Goal: Information Seeking & Learning: Check status

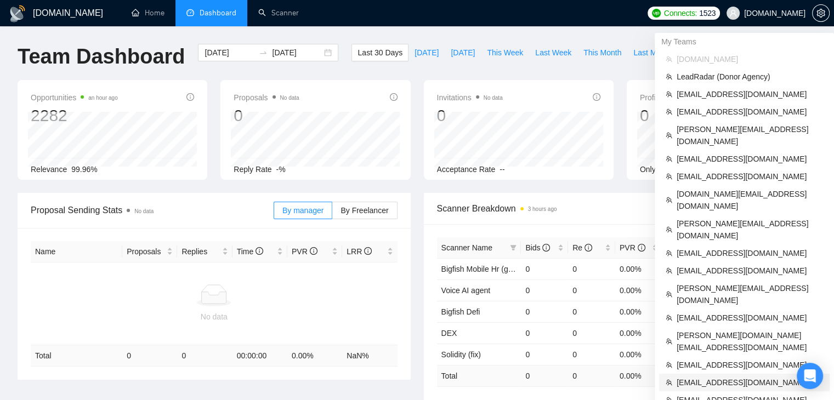
click at [690, 377] on span "[EMAIL_ADDRESS][DOMAIN_NAME]" at bounding box center [749, 383] width 146 height 12
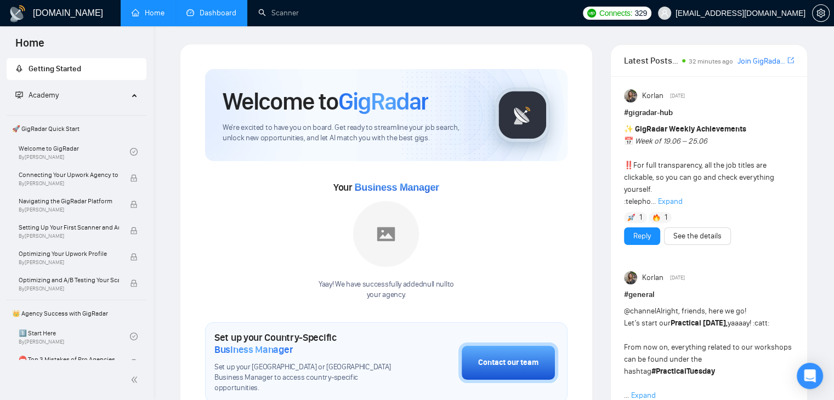
click at [223, 18] on link "Dashboard" at bounding box center [211, 12] width 50 height 9
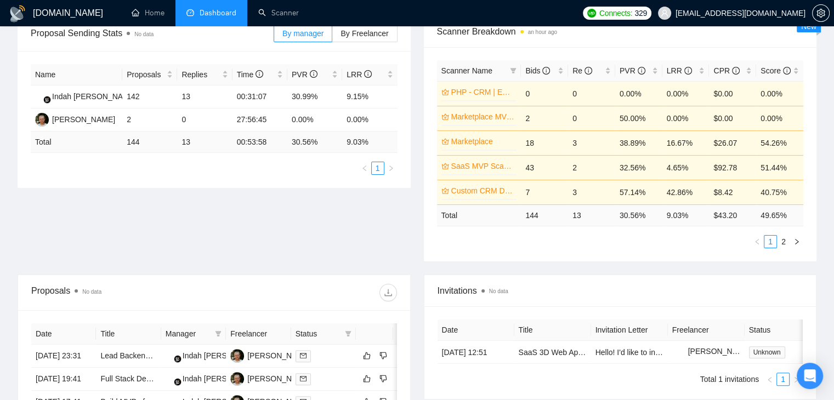
scroll to position [110, 0]
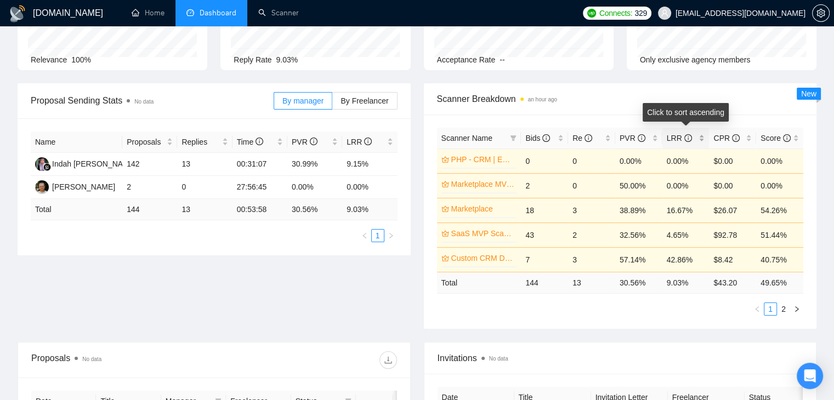
click at [700, 139] on div "LRR" at bounding box center [686, 138] width 38 height 12
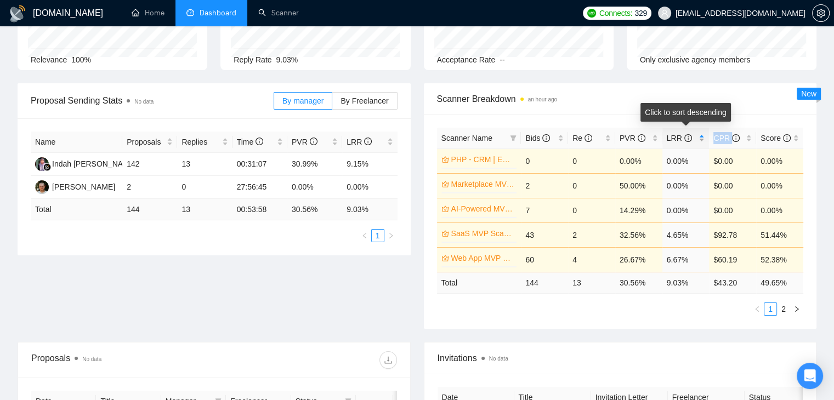
click at [700, 139] on div "LRR" at bounding box center [686, 138] width 38 height 12
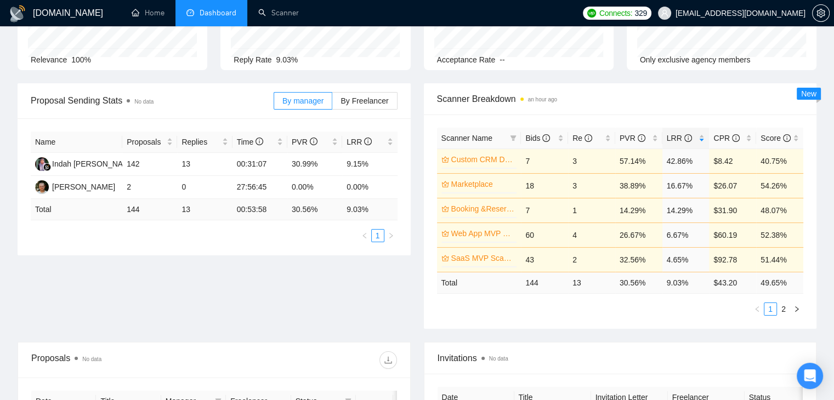
click at [569, 86] on div "Scanner Breakdown an hour ago" at bounding box center [620, 98] width 367 height 31
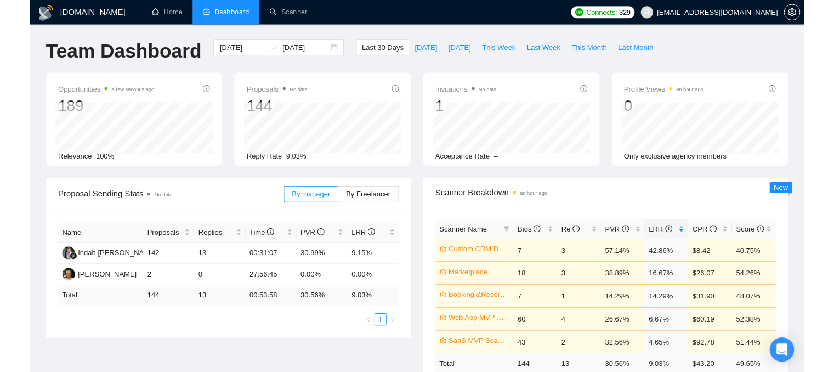
scroll to position [0, 0]
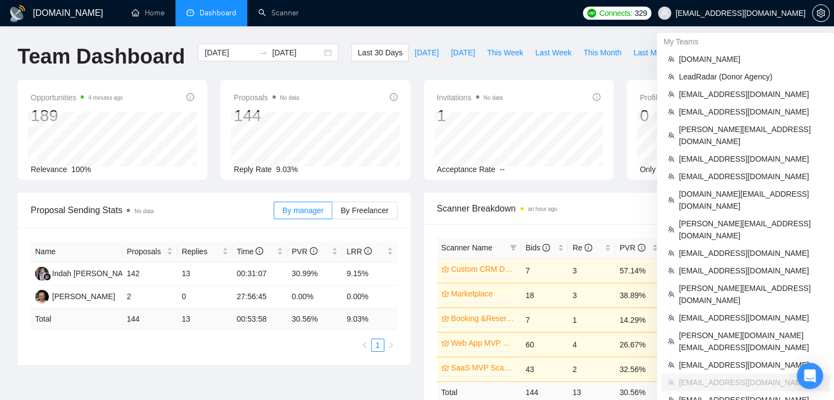
click at [702, 13] on span "[EMAIL_ADDRESS][DOMAIN_NAME]" at bounding box center [740, 13] width 130 height 0
click at [755, 20] on span "[EMAIL_ADDRESS][DOMAIN_NAME]" at bounding box center [731, 13] width 161 height 35
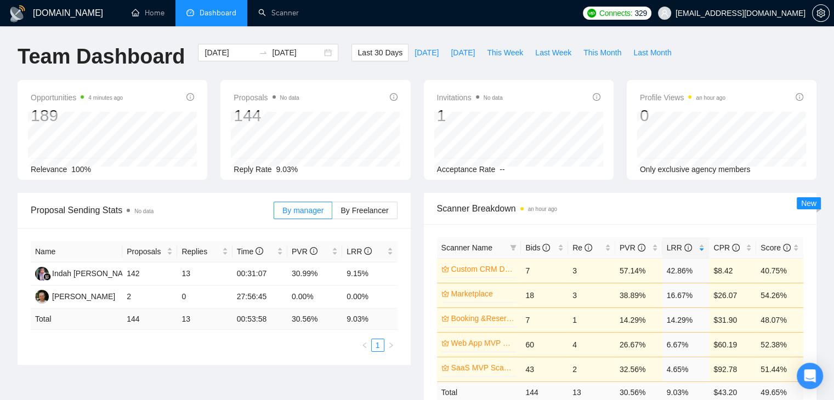
click at [743, 13] on span "[EMAIL_ADDRESS][DOMAIN_NAME]" at bounding box center [740, 13] width 130 height 0
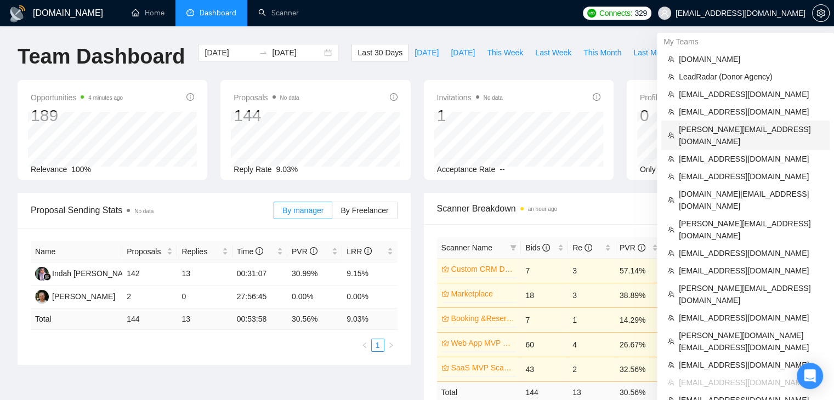
drag, startPoint x: 715, startPoint y: 133, endPoint x: 646, endPoint y: 121, distance: 70.0
click at [715, 133] on span "[PERSON_NAME][EMAIL_ADDRESS][DOMAIN_NAME]" at bounding box center [751, 135] width 144 height 24
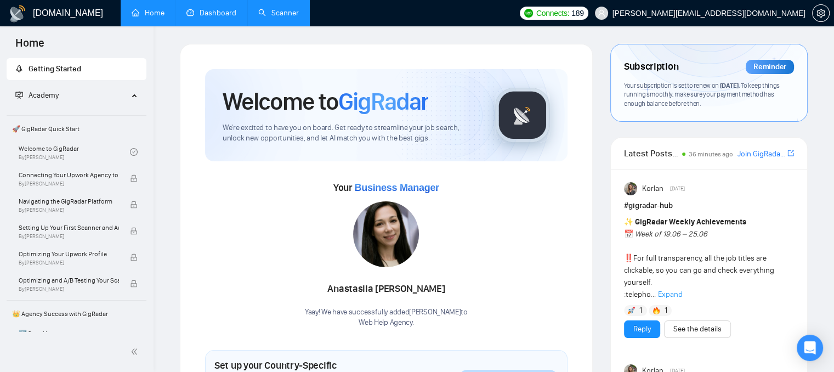
click at [258, 18] on link "Scanner" at bounding box center [278, 12] width 41 height 9
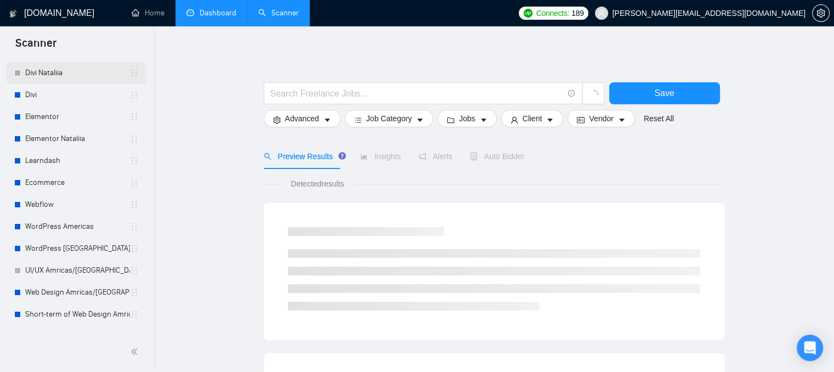
scroll to position [110, 0]
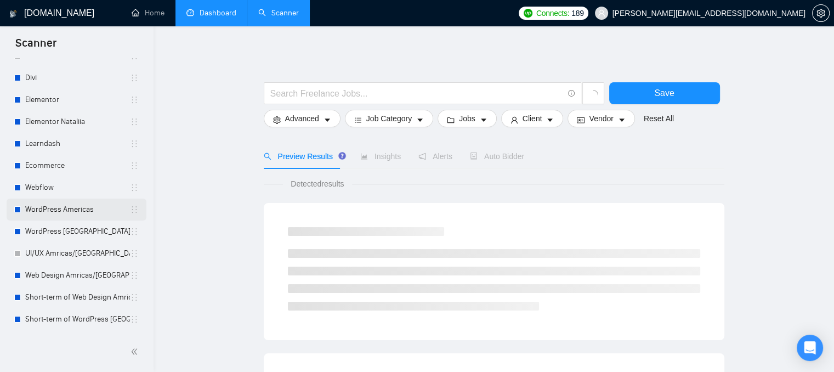
click at [88, 207] on link "WordPress Americas" at bounding box center [77, 209] width 105 height 22
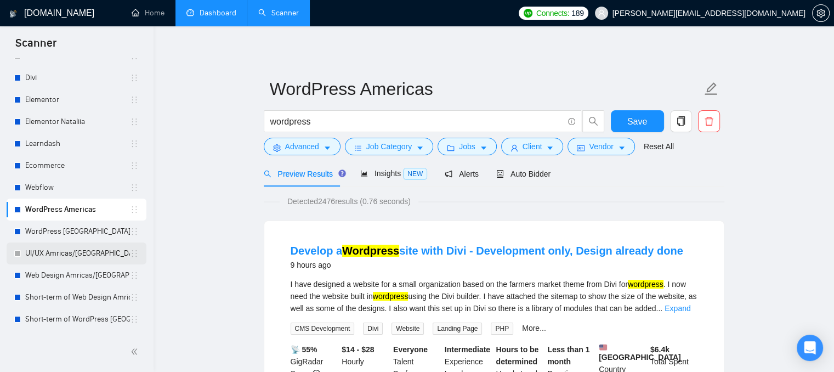
click at [82, 249] on link "UI/UX Amricas/[GEOGRAPHIC_DATA]/[GEOGRAPHIC_DATA]" at bounding box center [77, 253] width 105 height 22
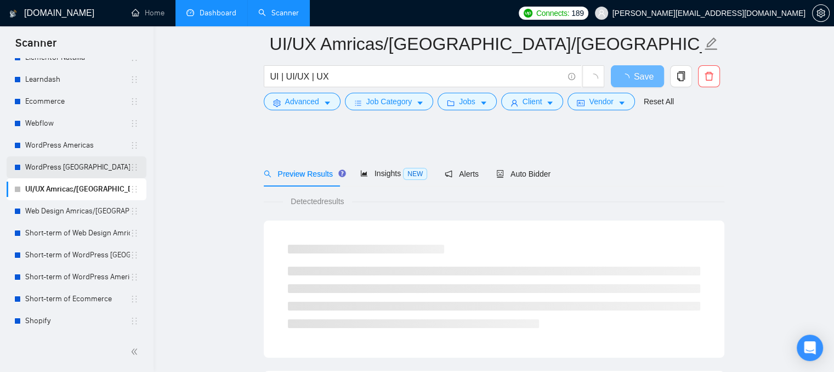
scroll to position [55, 0]
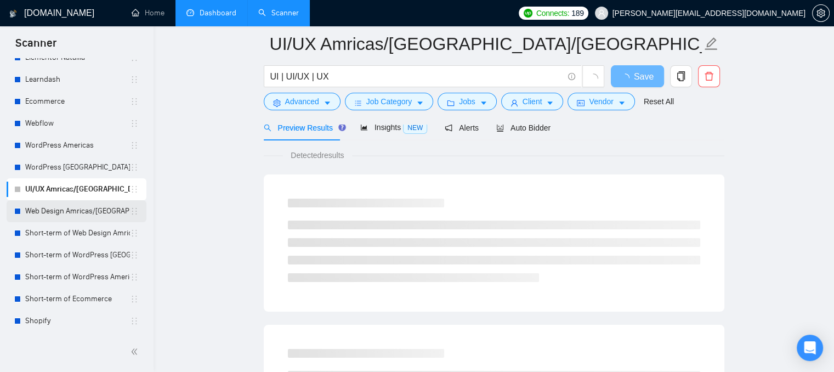
click at [71, 213] on link "Web Design Amricas/[GEOGRAPHIC_DATA]" at bounding box center [77, 211] width 105 height 22
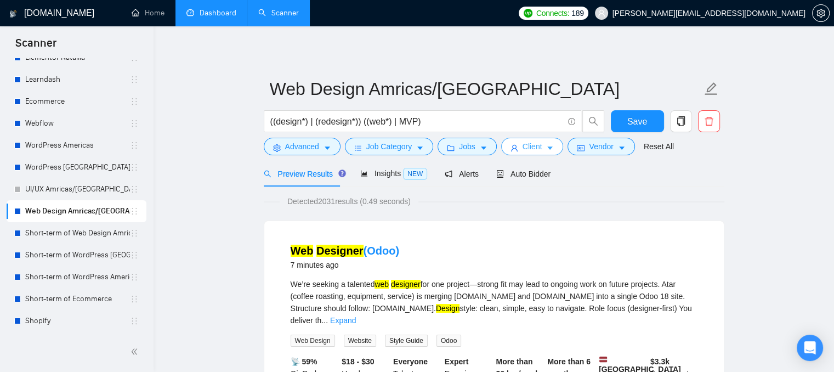
click at [515, 153] on button "Client" at bounding box center [532, 147] width 62 height 18
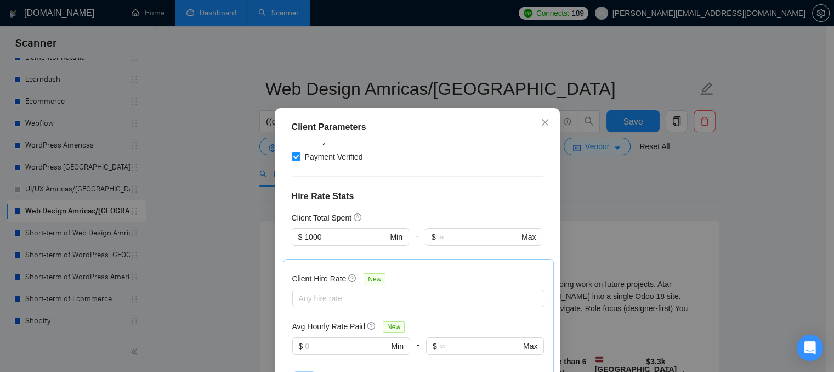
scroll to position [274, 0]
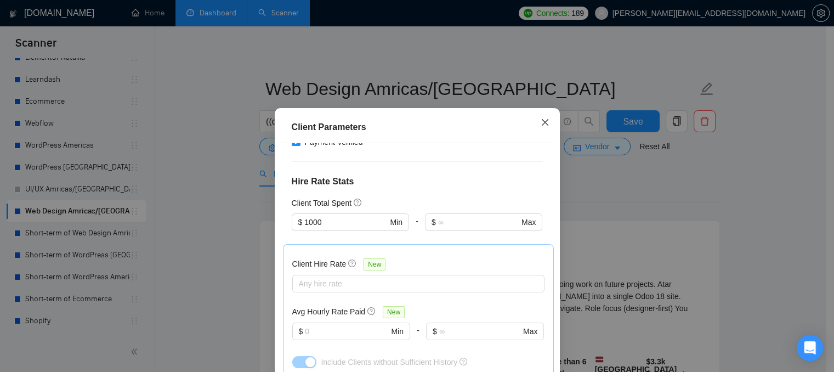
click at [541, 124] on icon "close" at bounding box center [544, 122] width 7 height 7
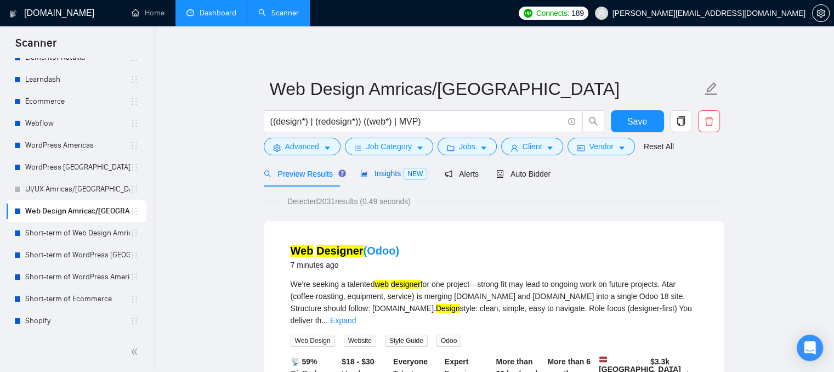
click at [384, 177] on span "Insights NEW" at bounding box center [393, 173] width 67 height 9
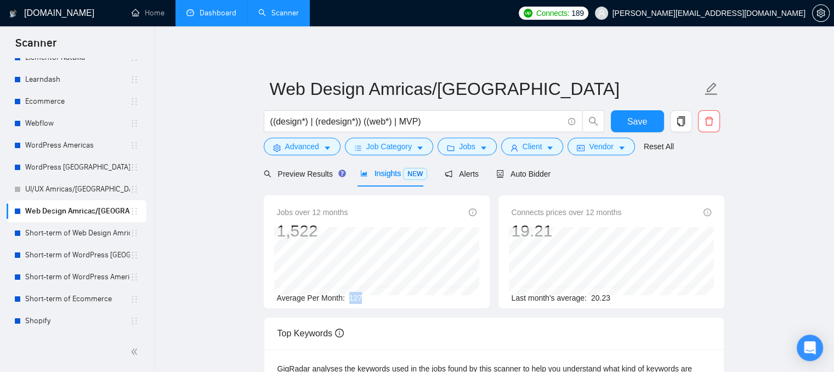
drag, startPoint x: 362, startPoint y: 298, endPoint x: 346, endPoint y: 301, distance: 16.1
click at [346, 301] on div "Average Per Month: 127" at bounding box center [377, 298] width 200 height 12
drag, startPoint x: 608, startPoint y: 300, endPoint x: 590, endPoint y: 299, distance: 18.1
click at [590, 299] on div "Last month's average: 20.23" at bounding box center [611, 298] width 200 height 12
click at [516, 178] on span "Auto Bidder" at bounding box center [523, 173] width 54 height 9
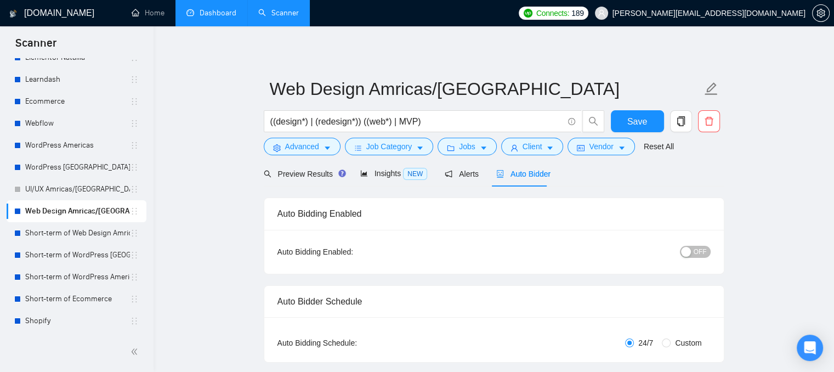
checkbox input "true"
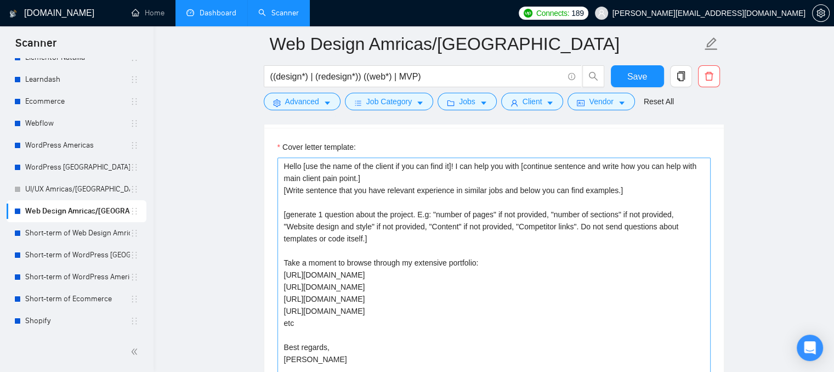
scroll to position [1316, 0]
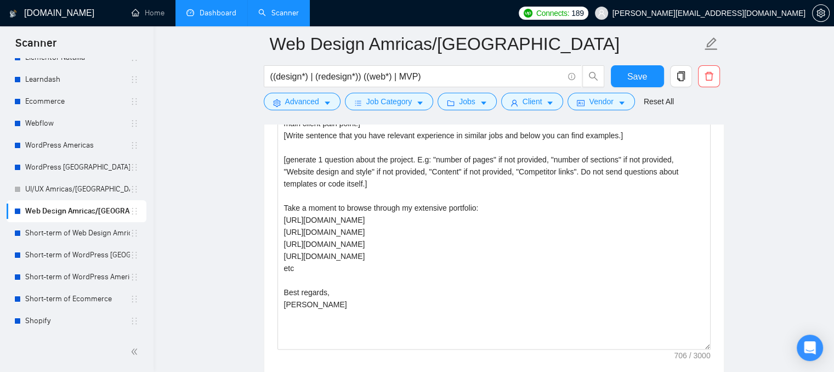
click at [216, 18] on link "Dashboard" at bounding box center [211, 12] width 50 height 9
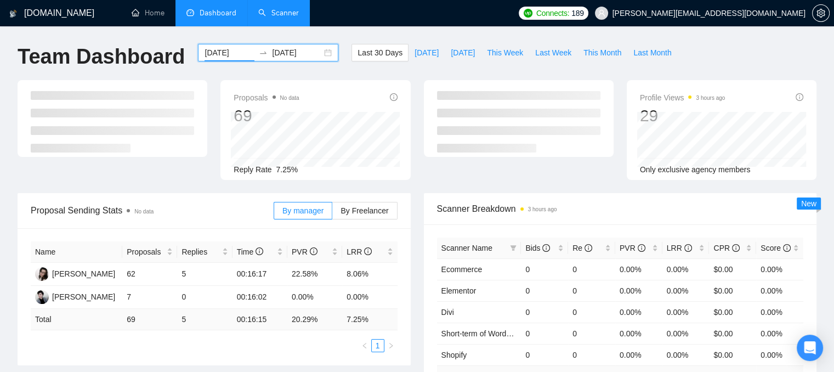
click at [227, 50] on input "[DATE]" at bounding box center [229, 53] width 50 height 12
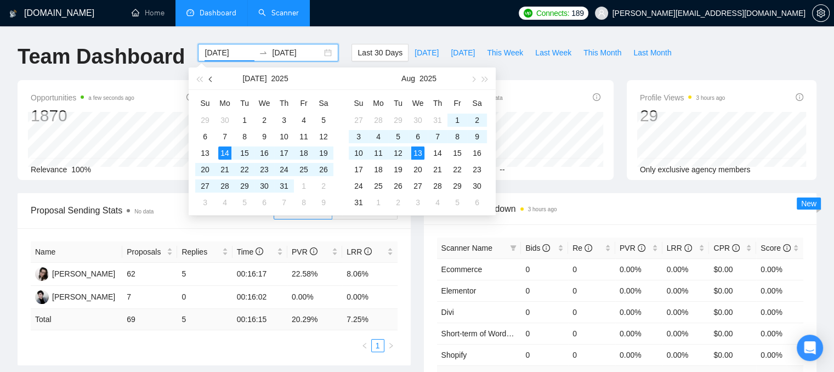
click at [214, 79] on span "button" at bounding box center [211, 78] width 5 height 5
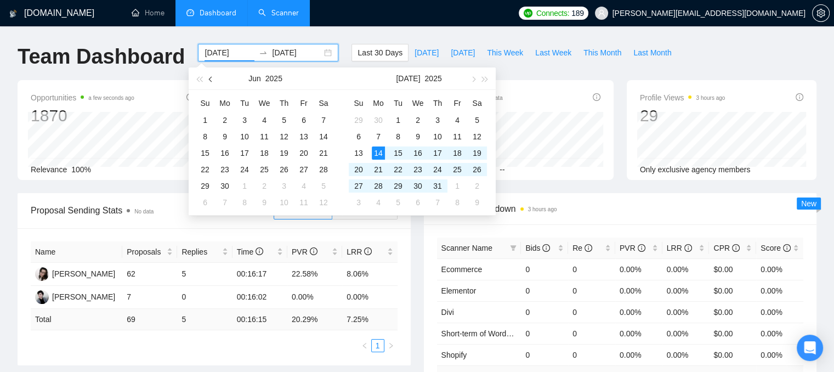
click at [214, 79] on span "button" at bounding box center [211, 78] width 5 height 5
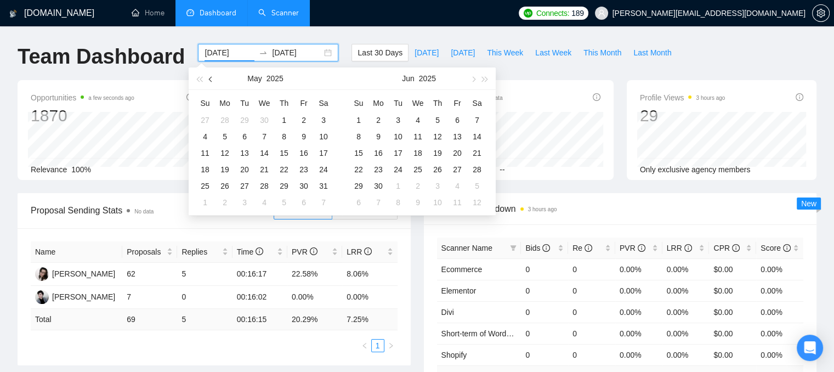
click at [214, 79] on span "button" at bounding box center [211, 78] width 5 height 5
type input "[DATE]"
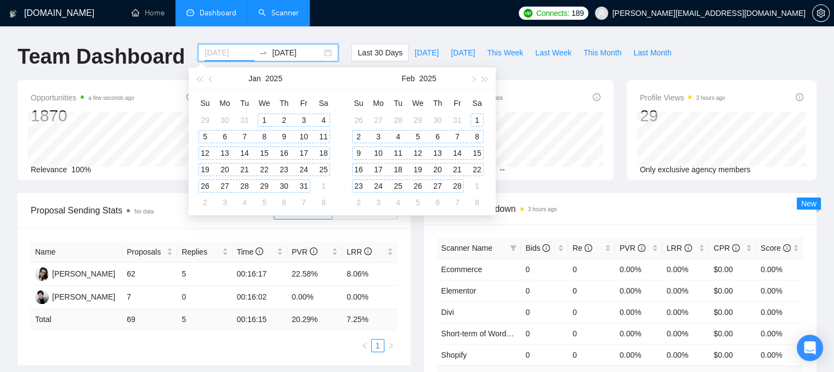
click at [267, 121] on div "1" at bounding box center [264, 119] width 13 height 13
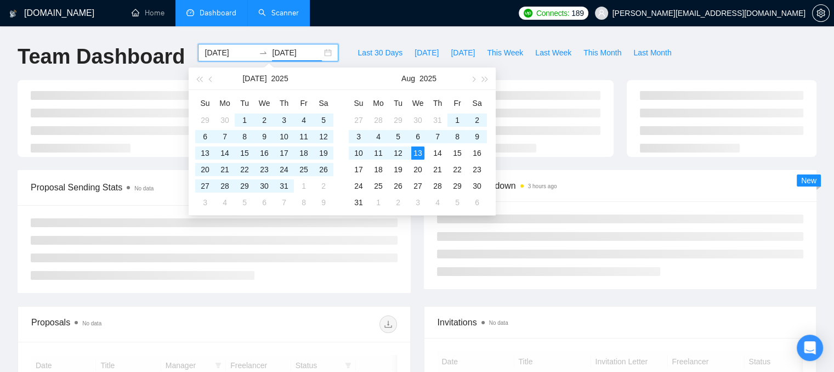
click at [681, 42] on div "[DOMAIN_NAME] Home Dashboard Scanner Connects: 189 [PERSON_NAME][EMAIL_ADDRESS]…" at bounding box center [417, 377] width 834 height 754
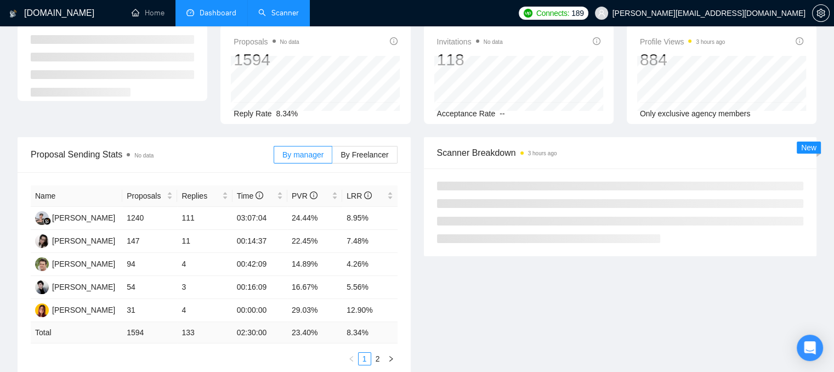
scroll to position [110, 0]
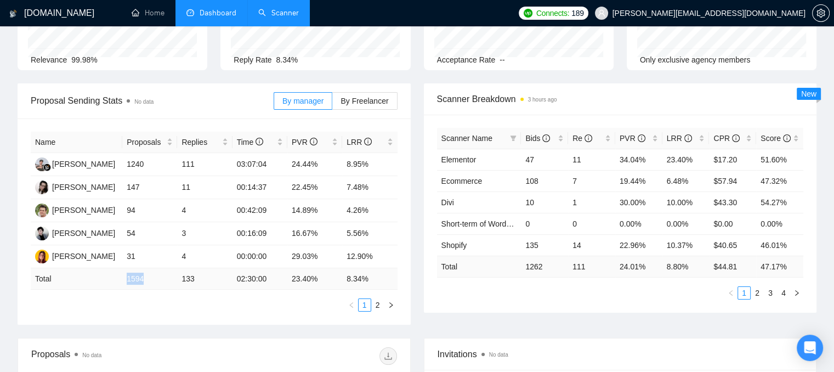
drag, startPoint x: 127, startPoint y: 282, endPoint x: 145, endPoint y: 282, distance: 18.6
click at [145, 282] on td "1594" at bounding box center [149, 278] width 55 height 21
drag, startPoint x: 180, startPoint y: 278, endPoint x: 193, endPoint y: 279, distance: 13.7
click at [193, 279] on td "133" at bounding box center [204, 278] width 55 height 21
drag, startPoint x: 347, startPoint y: 281, endPoint x: 366, endPoint y: 281, distance: 19.2
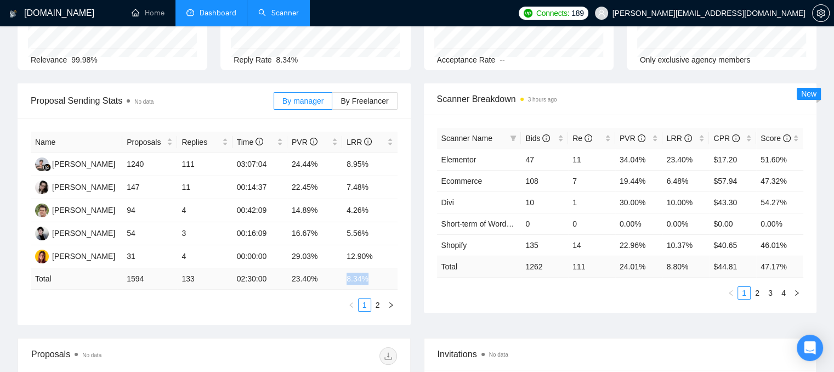
click at [366, 281] on td "8.34 %" at bounding box center [369, 278] width 55 height 21
click at [699, 136] on div "LRR" at bounding box center [686, 138] width 38 height 12
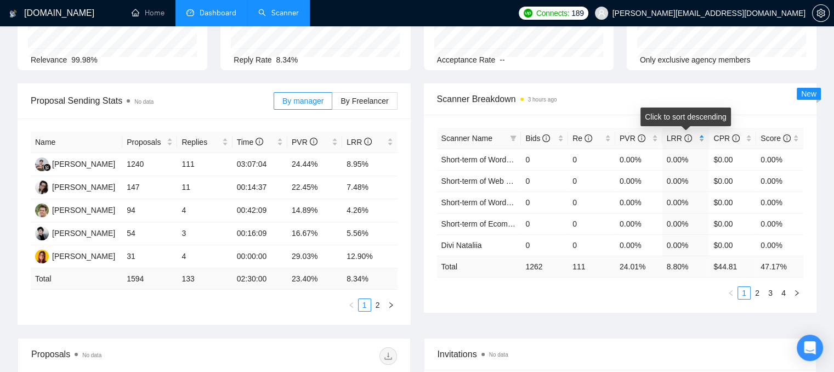
click at [699, 136] on div "LRR" at bounding box center [686, 138] width 38 height 12
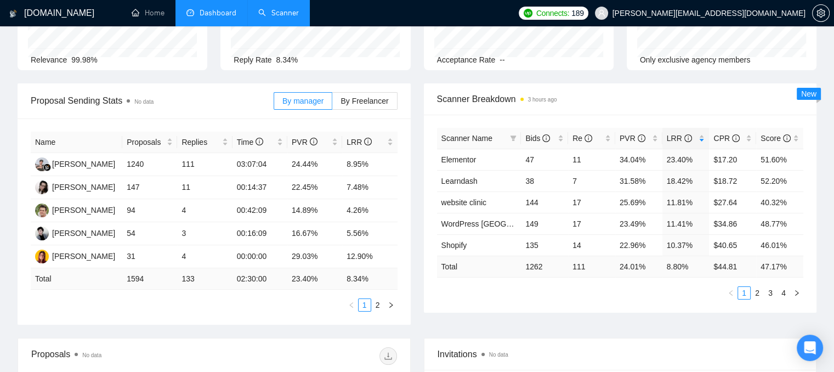
click at [618, 93] on span "Scanner Breakdown 3 hours ago" at bounding box center [620, 99] width 367 height 14
drag, startPoint x: 666, startPoint y: 160, endPoint x: 691, endPoint y: 157, distance: 25.4
click at [691, 157] on td "23.40%" at bounding box center [685, 159] width 47 height 21
click at [449, 225] on link "WordPress [GEOGRAPHIC_DATA]" at bounding box center [501, 223] width 120 height 9
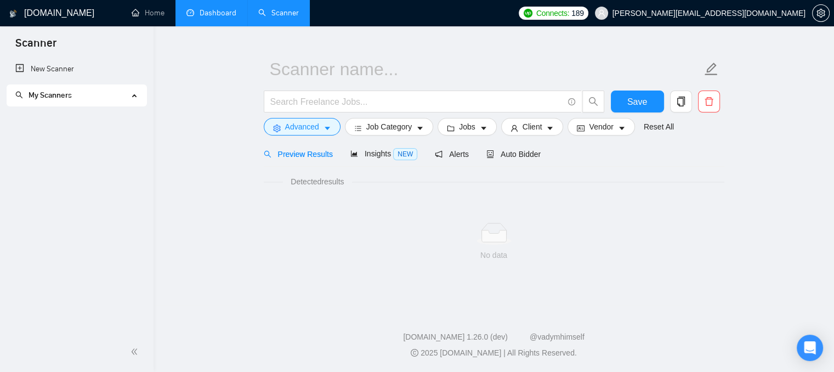
scroll to position [20, 0]
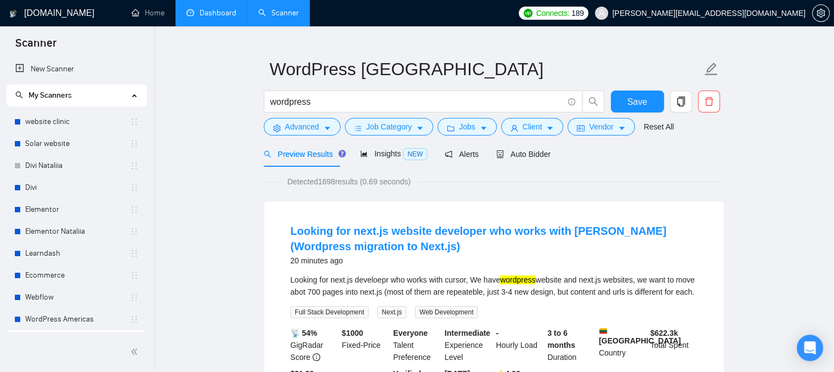
click at [225, 14] on link "Dashboard" at bounding box center [211, 12] width 50 height 9
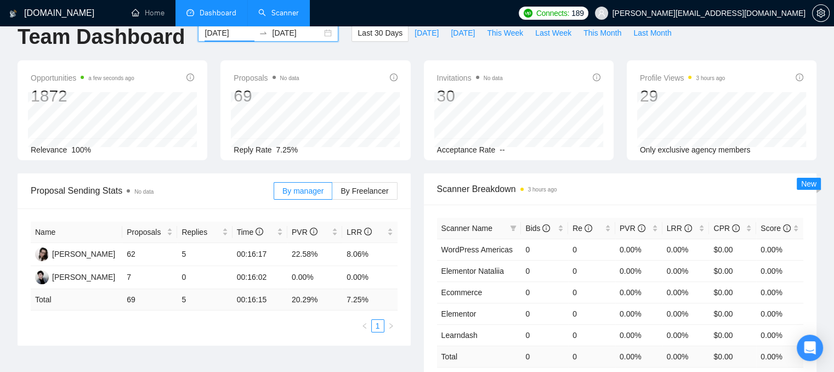
click at [209, 31] on input "[DATE]" at bounding box center [229, 33] width 50 height 12
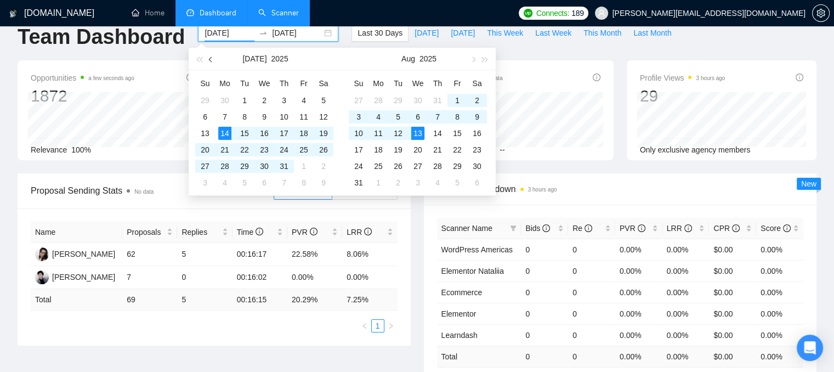
click at [210, 64] on button "button" at bounding box center [211, 59] width 12 height 22
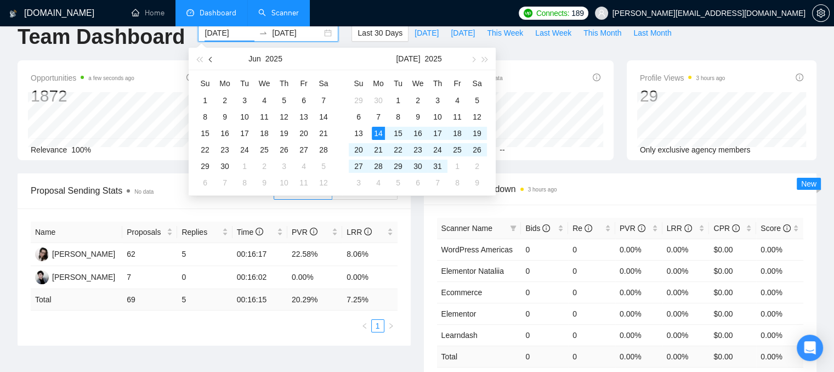
click at [210, 64] on button "button" at bounding box center [211, 59] width 12 height 22
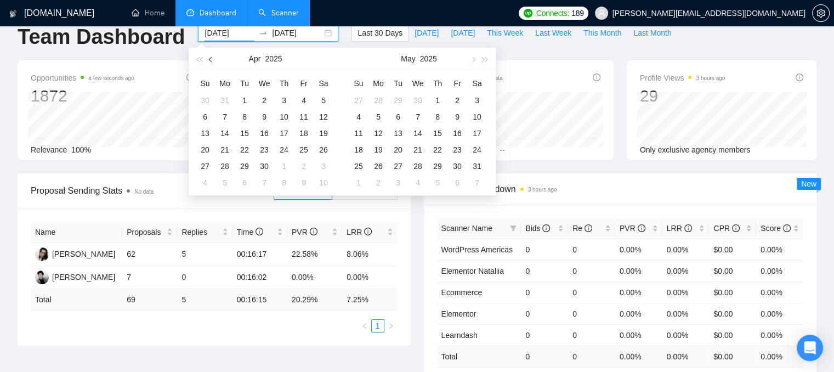
click at [210, 64] on button "button" at bounding box center [211, 59] width 12 height 22
type input "[DATE]"
click at [262, 101] on div "1" at bounding box center [264, 100] width 13 height 13
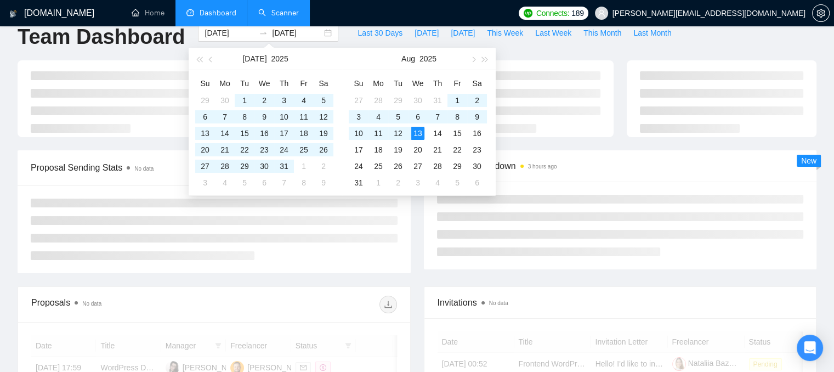
click at [592, 144] on div at bounding box center [417, 105] width 812 height 90
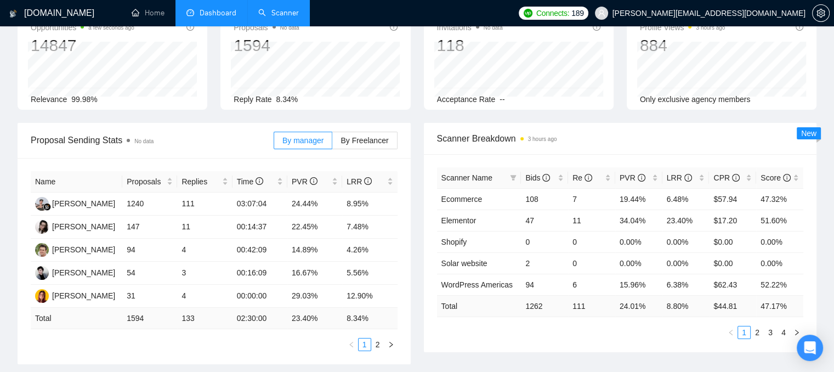
scroll to position [75, 0]
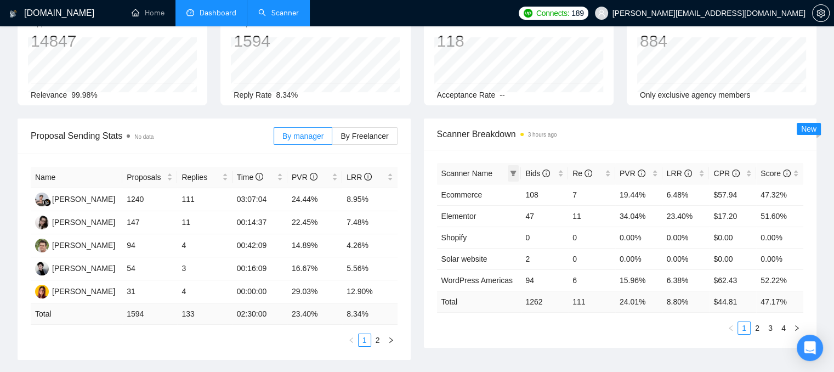
click at [514, 174] on icon "filter" at bounding box center [513, 172] width 6 height 5
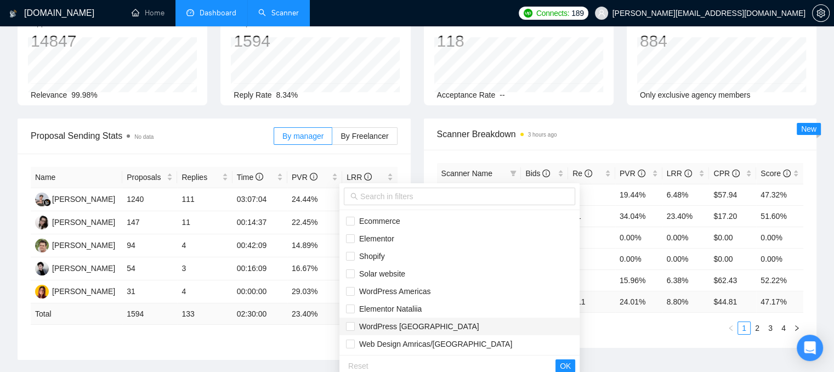
click at [366, 327] on span "WordPress [GEOGRAPHIC_DATA]" at bounding box center [417, 326] width 124 height 9
checkbox input "true"
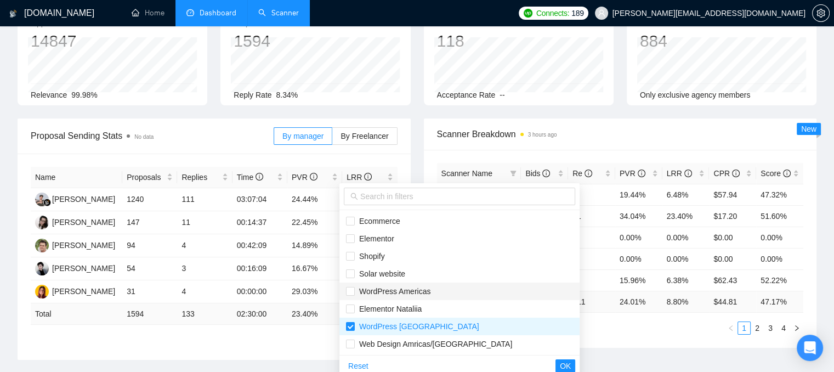
click at [371, 292] on span "WordPress Americas" at bounding box center [393, 291] width 76 height 9
checkbox input "true"
click at [560, 363] on span "OK" at bounding box center [565, 366] width 11 height 12
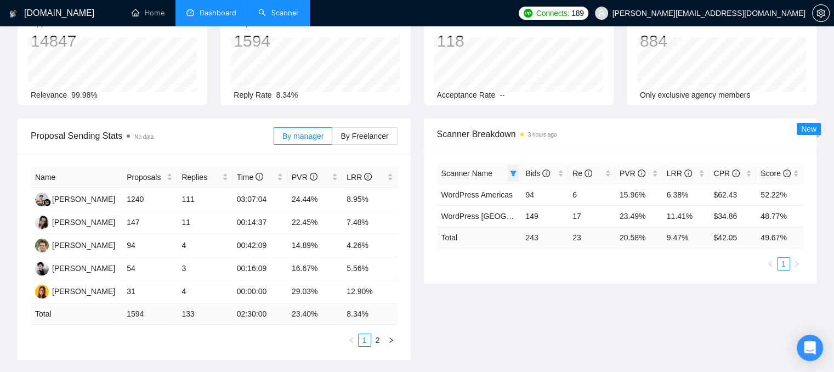
click at [515, 172] on icon "filter" at bounding box center [513, 173] width 7 height 7
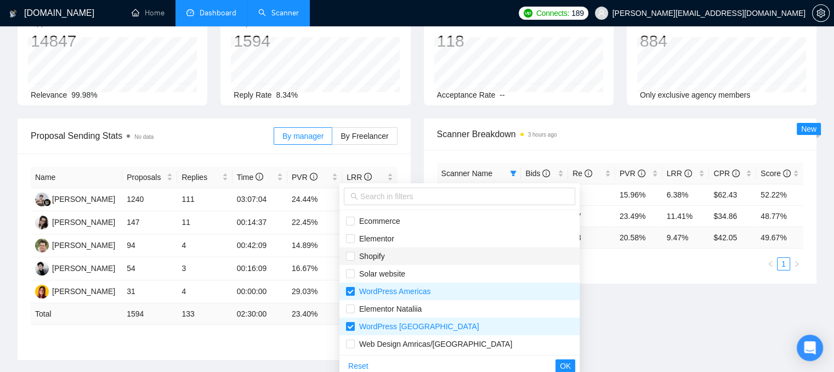
click at [359, 255] on span "Shopify" at bounding box center [370, 256] width 30 height 9
checkbox input "true"
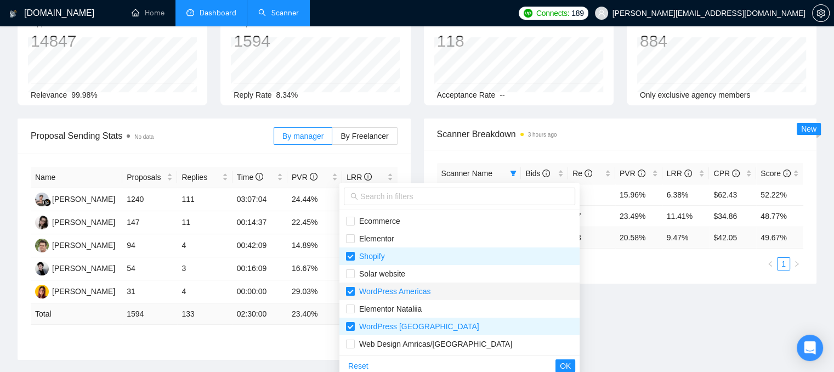
click at [352, 288] on input "checkbox" at bounding box center [350, 291] width 9 height 9
checkbox input "false"
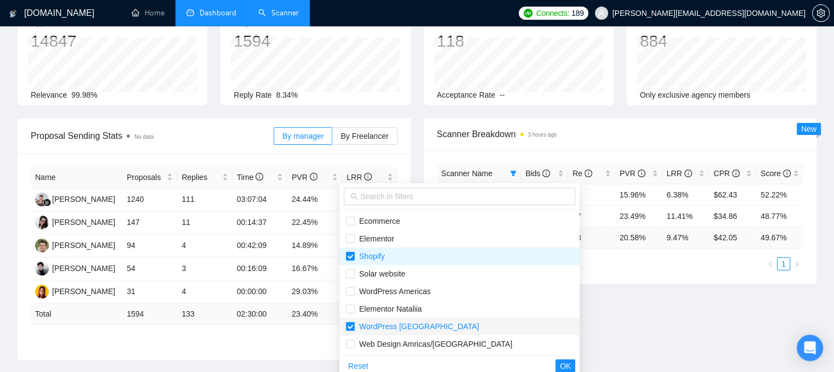
click at [351, 327] on input "checkbox" at bounding box center [350, 326] width 9 height 9
checkbox input "false"
click at [560, 362] on span "OK" at bounding box center [565, 366] width 11 height 12
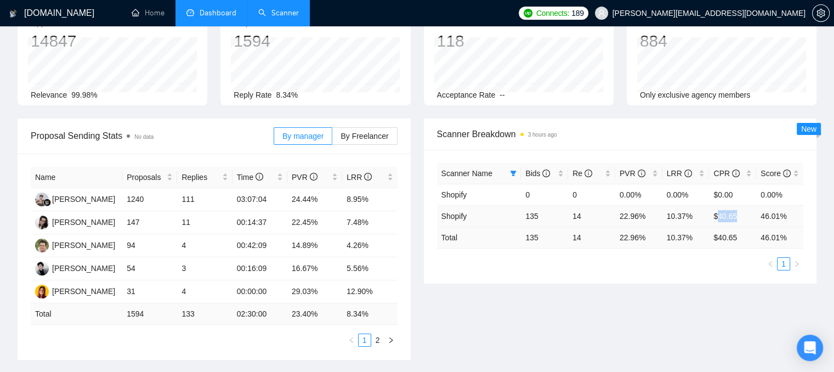
drag, startPoint x: 736, startPoint y: 214, endPoint x: 717, endPoint y: 217, distance: 19.4
click at [717, 217] on td "$40.65" at bounding box center [732, 215] width 47 height 21
drag, startPoint x: 570, startPoint y: 214, endPoint x: 583, endPoint y: 215, distance: 12.6
click at [583, 215] on td "14" at bounding box center [591, 215] width 47 height 21
